Goal: Transaction & Acquisition: Obtain resource

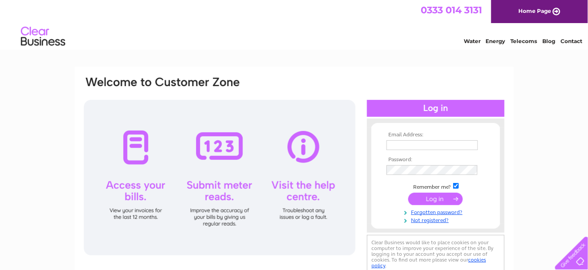
type input "[PERSON_NAME][EMAIL_ADDRESS][PERSON_NAME][DOMAIN_NAME]"
click at [434, 198] on input "submit" at bounding box center [435, 199] width 55 height 12
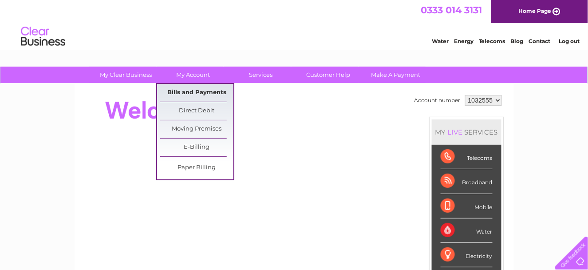
click at [188, 91] on link "Bills and Payments" at bounding box center [196, 93] width 73 height 18
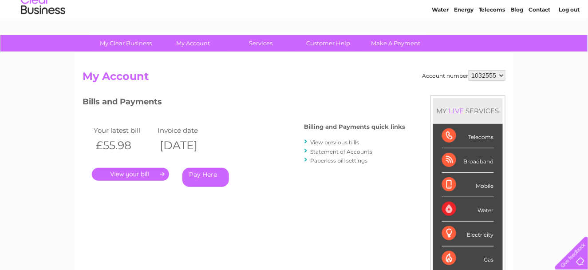
scroll to position [44, 0]
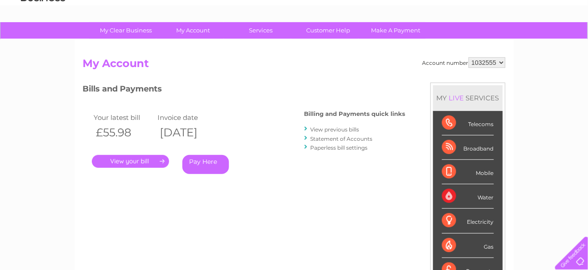
click at [140, 161] on link "." at bounding box center [130, 161] width 77 height 13
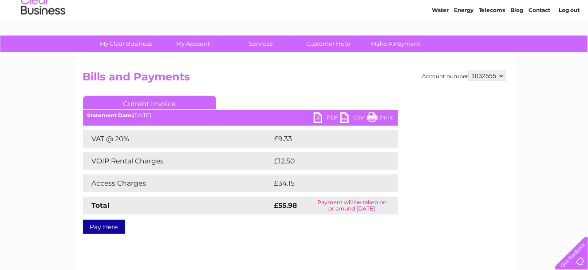
scroll to position [44, 0]
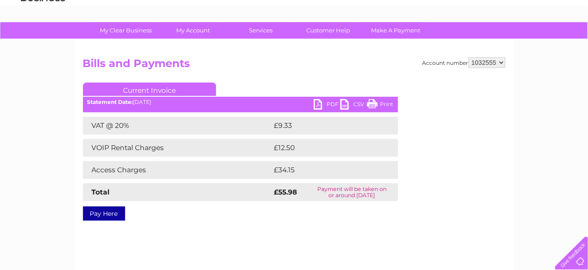
click at [319, 102] on link "PDF" at bounding box center [327, 105] width 27 height 13
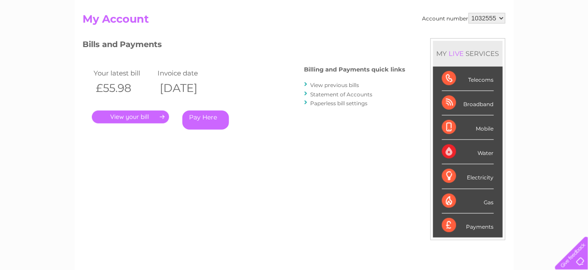
scroll to position [89, 0]
click at [139, 112] on link "." at bounding box center [130, 117] width 77 height 13
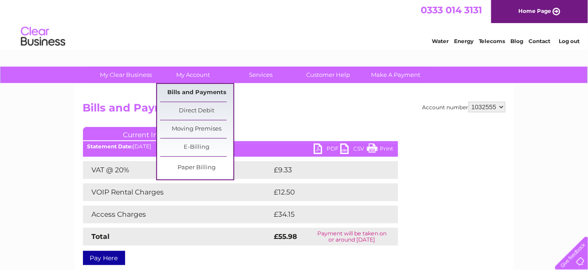
click at [184, 89] on link "Bills and Payments" at bounding box center [196, 93] width 73 height 18
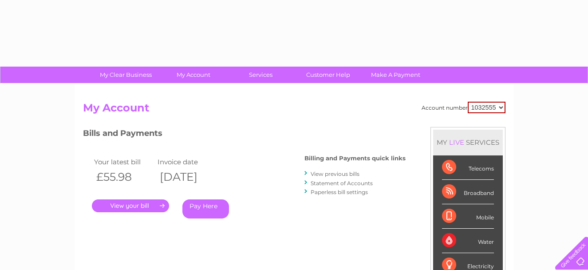
click at [344, 150] on div "Billing and Payments quick links View previous bills Statement of Accounts Pape…" at bounding box center [355, 176] width 101 height 58
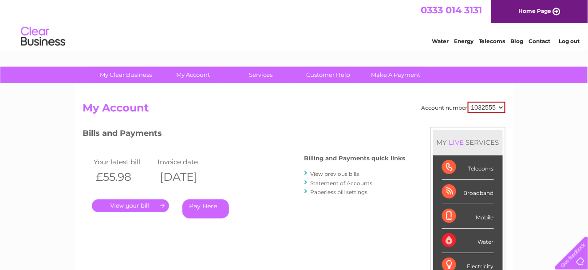
click at [134, 202] on link "." at bounding box center [130, 205] width 77 height 13
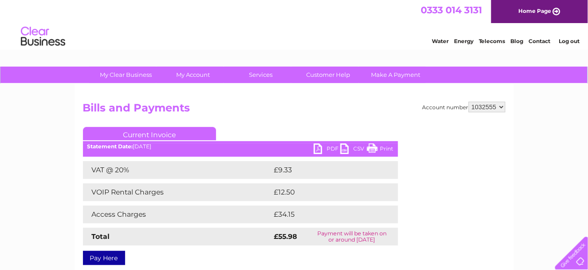
click at [316, 147] on link "PDF" at bounding box center [327, 149] width 27 height 13
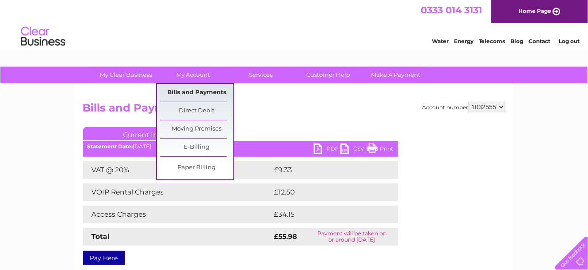
click at [190, 88] on link "Bills and Payments" at bounding box center [196, 93] width 73 height 18
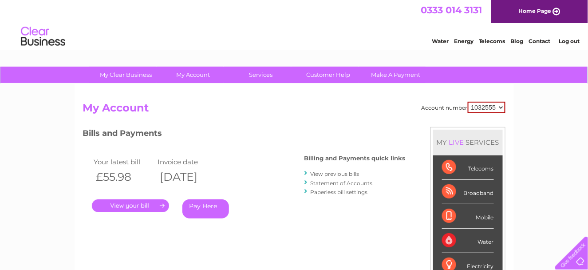
click at [145, 207] on link "." at bounding box center [130, 205] width 77 height 13
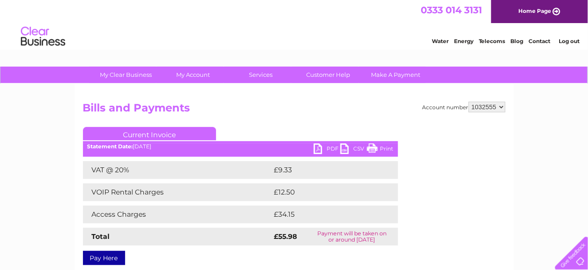
scroll to position [44, 0]
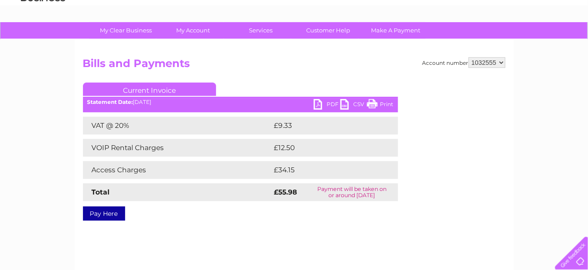
click at [343, 103] on link "CSV" at bounding box center [354, 105] width 27 height 13
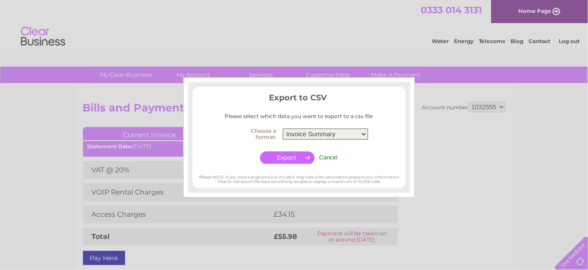
click at [363, 131] on select "Invoice Summary Service Charge Summary" at bounding box center [326, 134] width 86 height 12
select select "4"
click at [283, 128] on select "Invoice Summary Service Charge Summary" at bounding box center [326, 134] width 86 height 12
click at [293, 155] on input "button" at bounding box center [287, 157] width 55 height 12
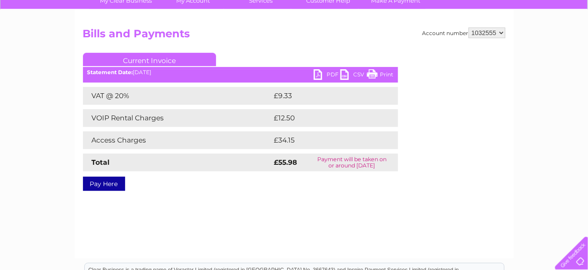
scroll to position [89, 0]
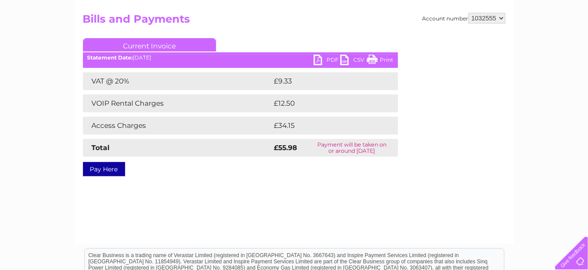
click at [343, 62] on link "CSV" at bounding box center [354, 61] width 27 height 13
